Goal: Task Accomplishment & Management: Manage account settings

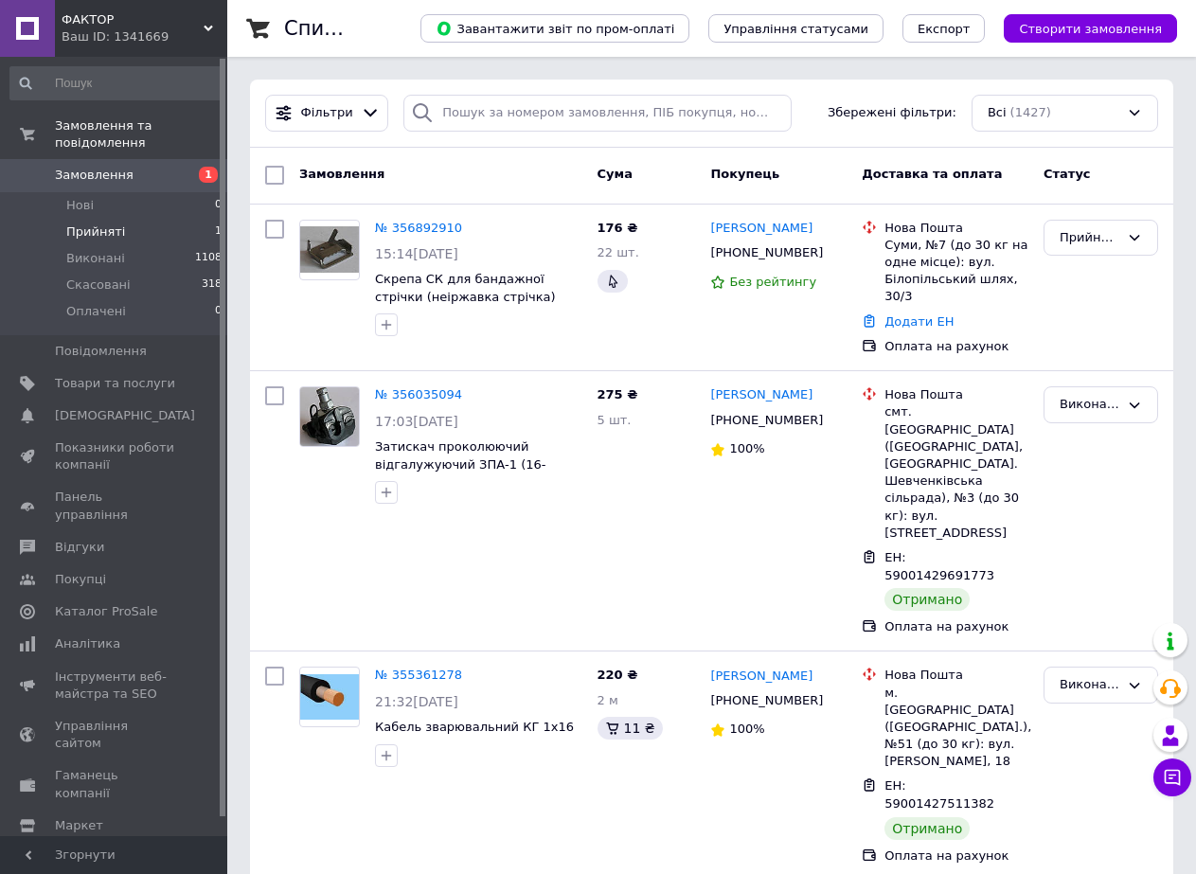
click at [128, 219] on li "Прийняті 1" at bounding box center [116, 232] width 233 height 27
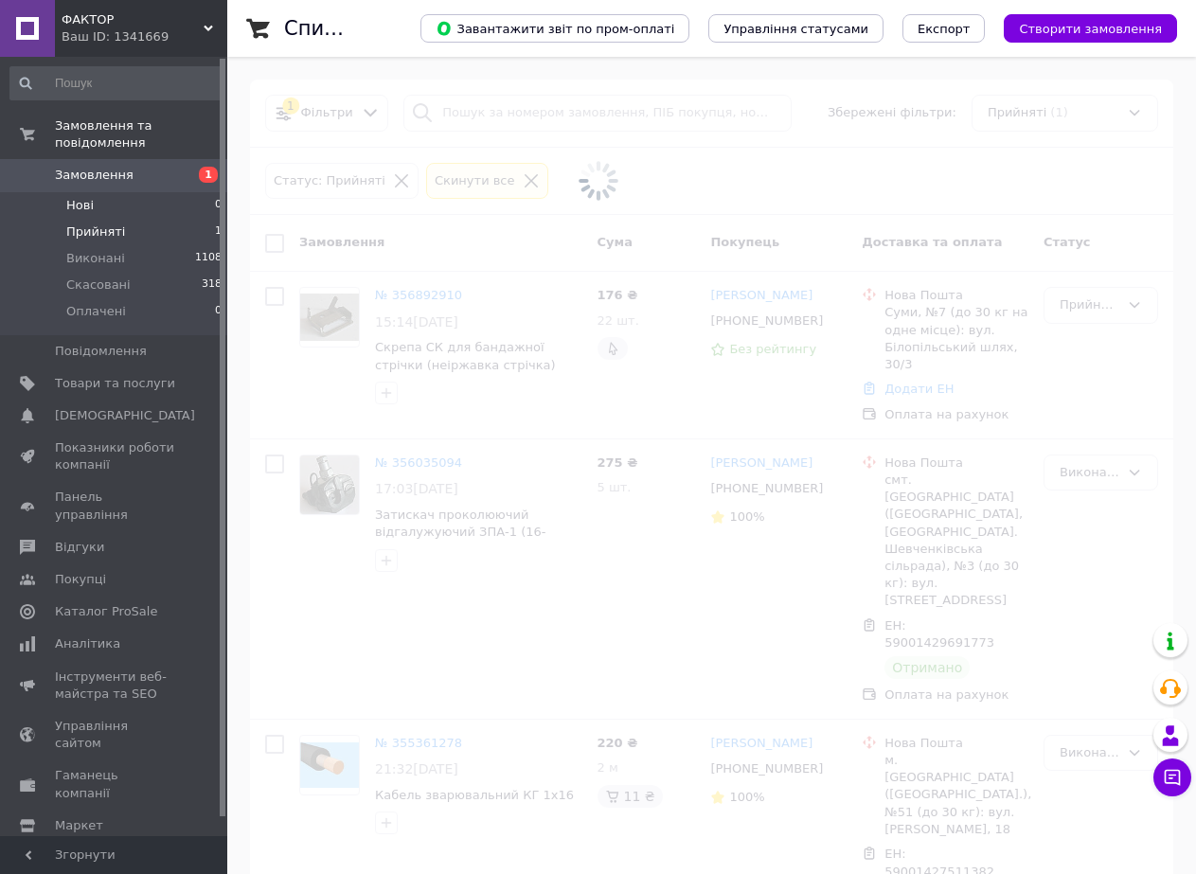
click at [119, 192] on li "Нові 0" at bounding box center [116, 205] width 233 height 27
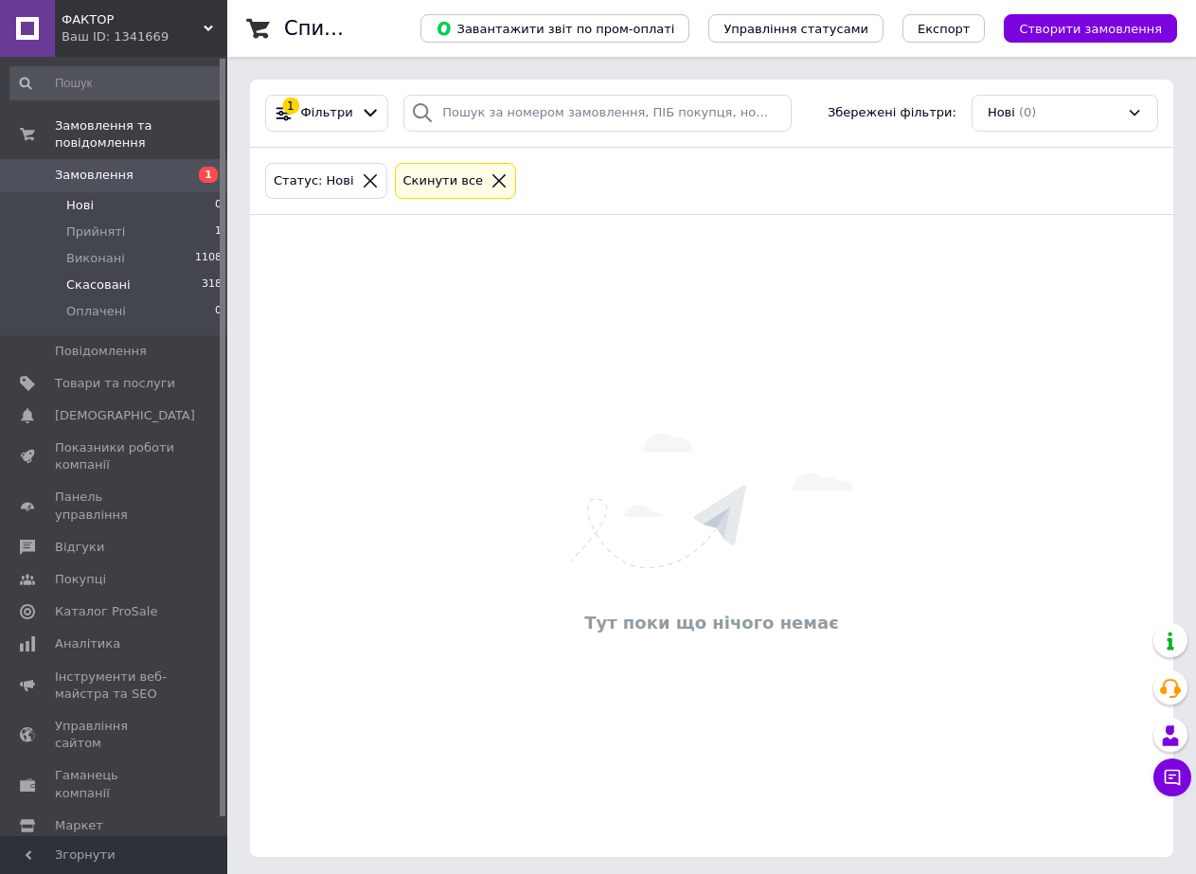
drag, startPoint x: 93, startPoint y: 240, endPoint x: 11, endPoint y: 277, distance: 89.8
click at [0, 277] on li "Скасовані 318" at bounding box center [116, 285] width 233 height 27
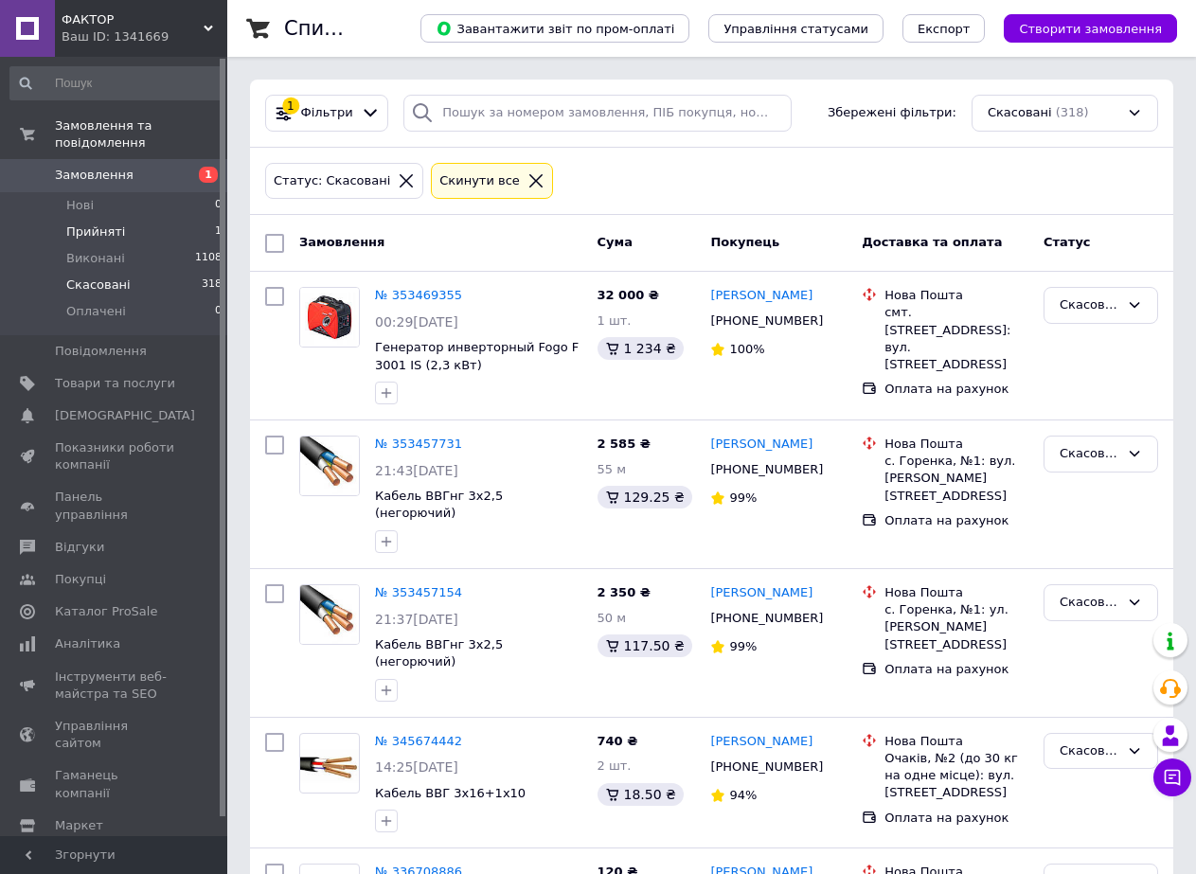
click at [98, 224] on span "Прийняті" at bounding box center [95, 232] width 59 height 17
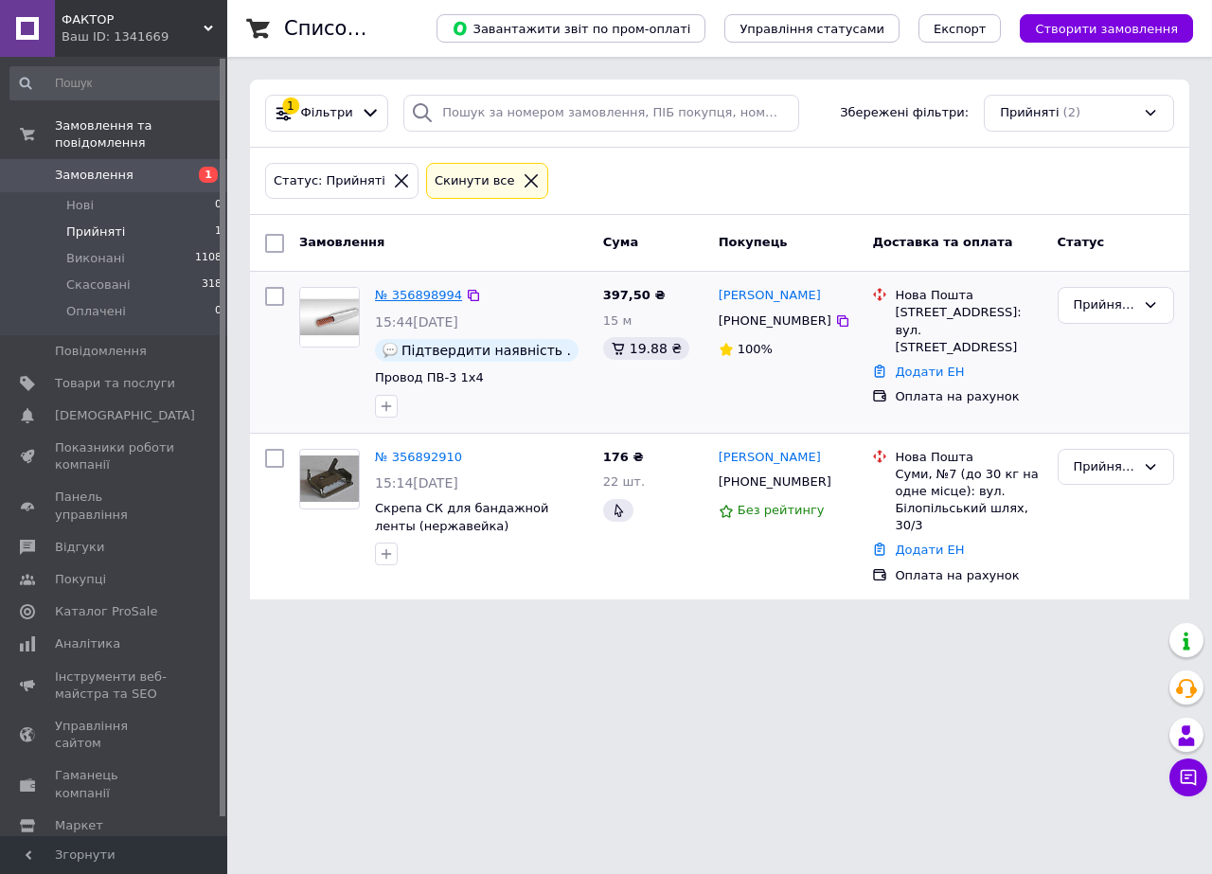
click at [414, 291] on link "№ 356898994" at bounding box center [418, 295] width 87 height 14
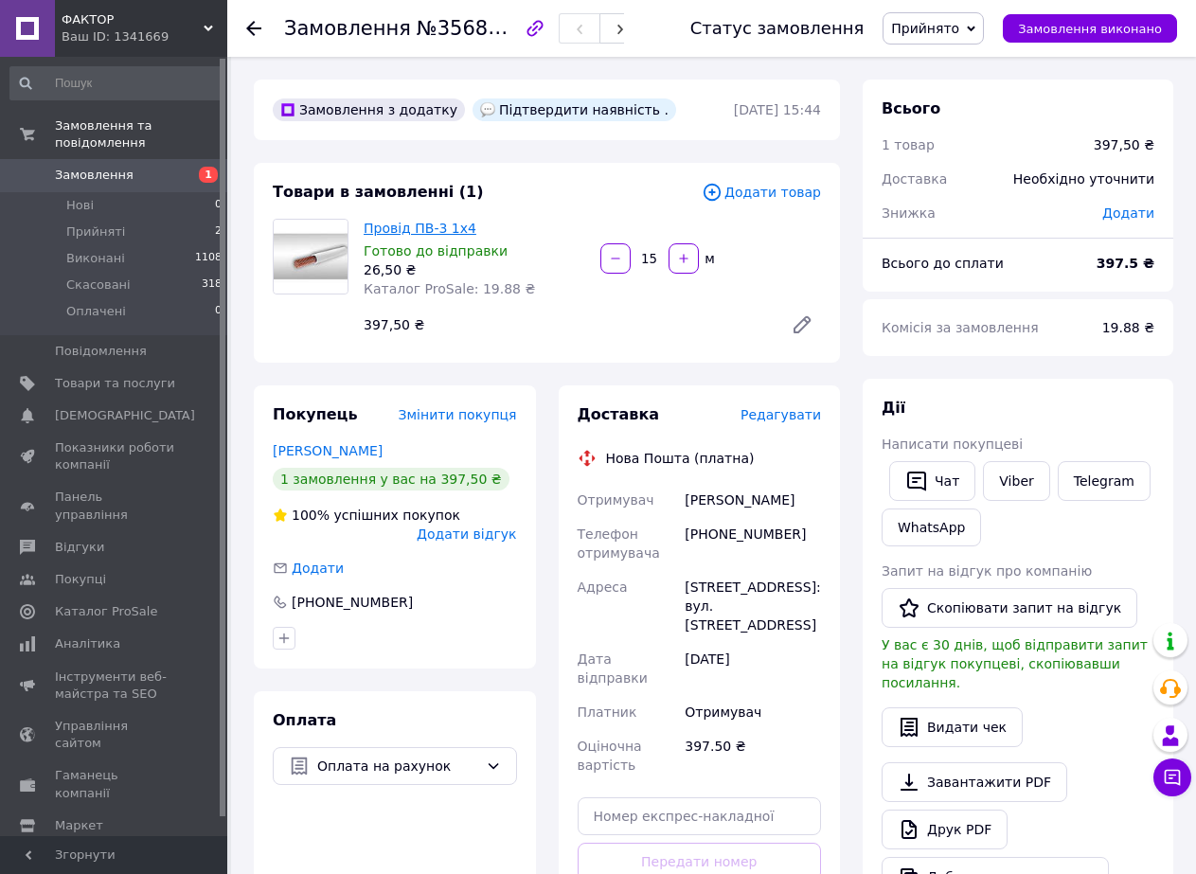
click at [416, 227] on link "Провід ПВ-3 1х4" at bounding box center [420, 228] width 113 height 15
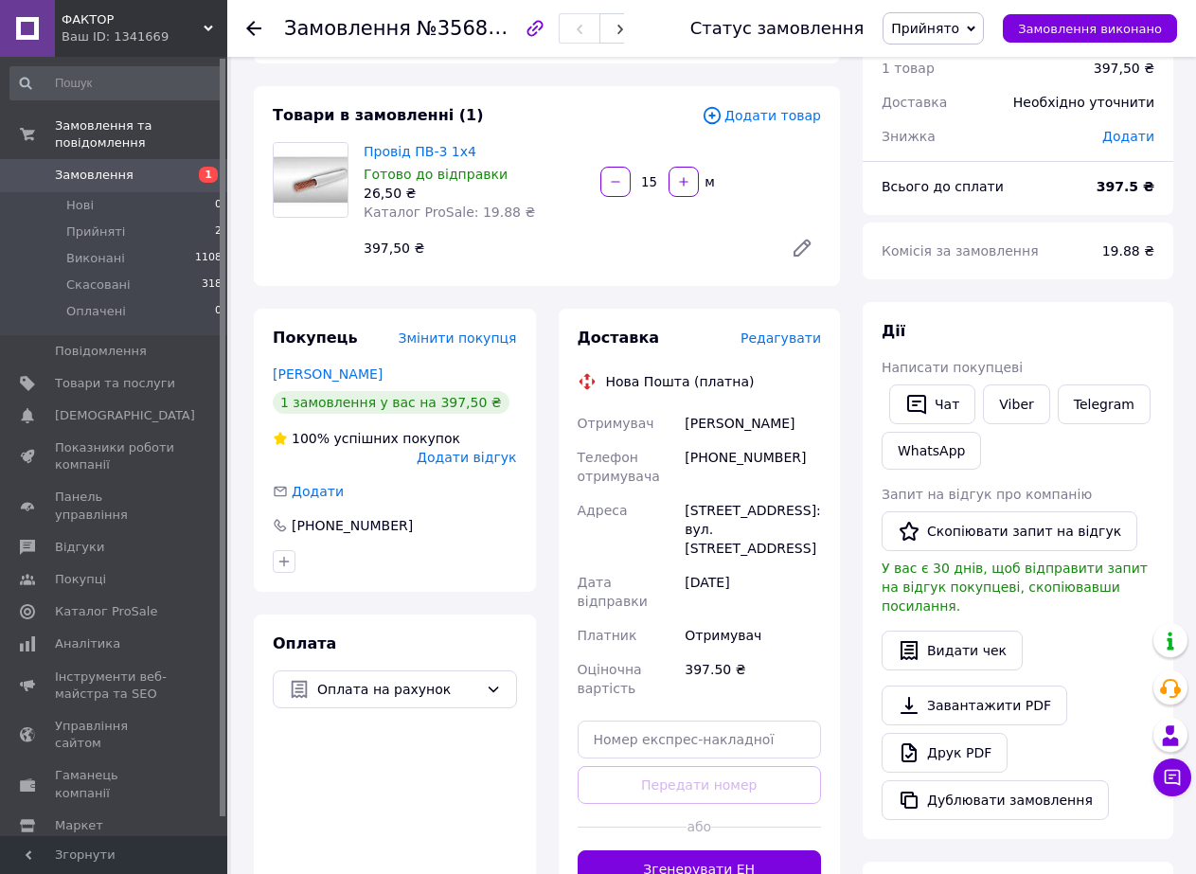
scroll to position [75, 0]
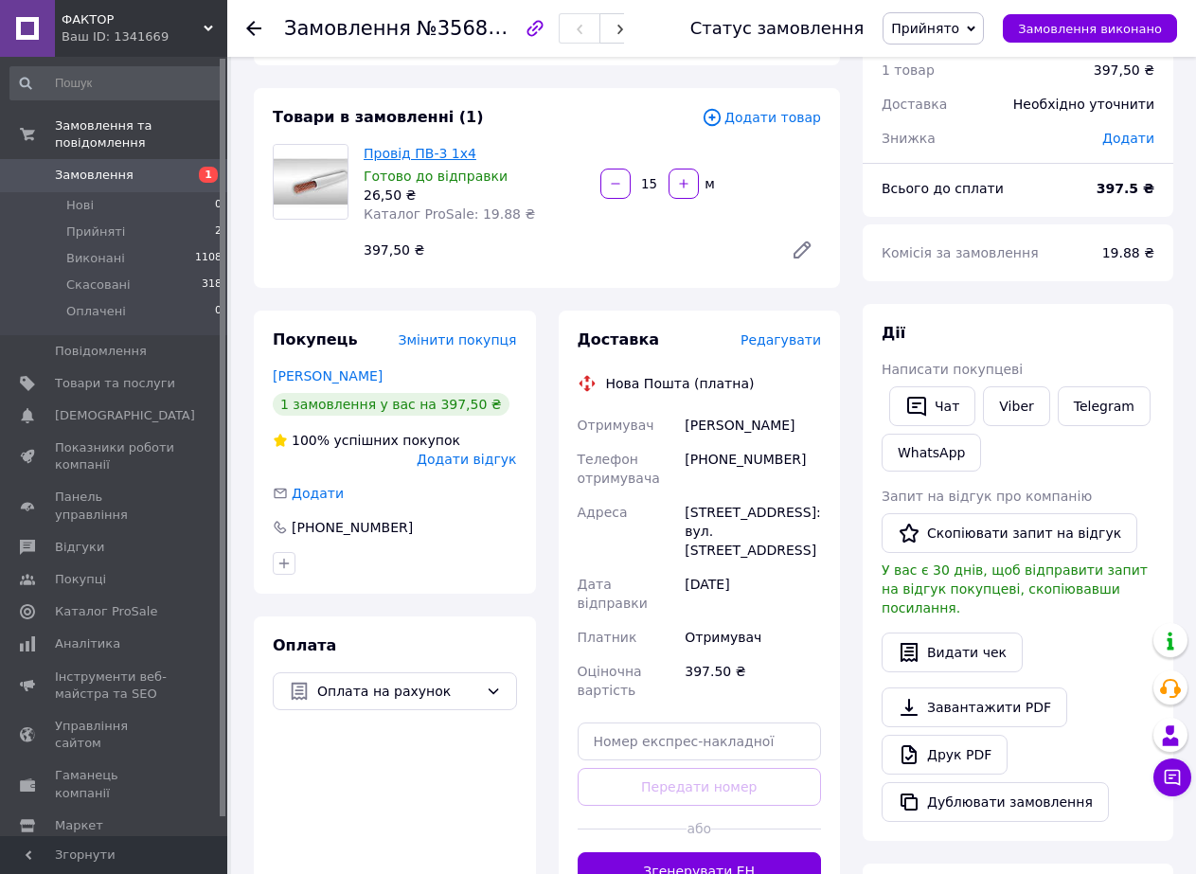
click at [411, 151] on link "Провід ПВ-3 1х4" at bounding box center [420, 153] width 113 height 15
click at [619, 311] on div "Доставка Редагувати Нова Пошта (платна) Отримувач [PERSON_NAME] Телефон отримув…" at bounding box center [700, 610] width 282 height 599
click at [155, 219] on li "Прийняті 2" at bounding box center [116, 232] width 233 height 27
